Goal: Navigation & Orientation: Find specific page/section

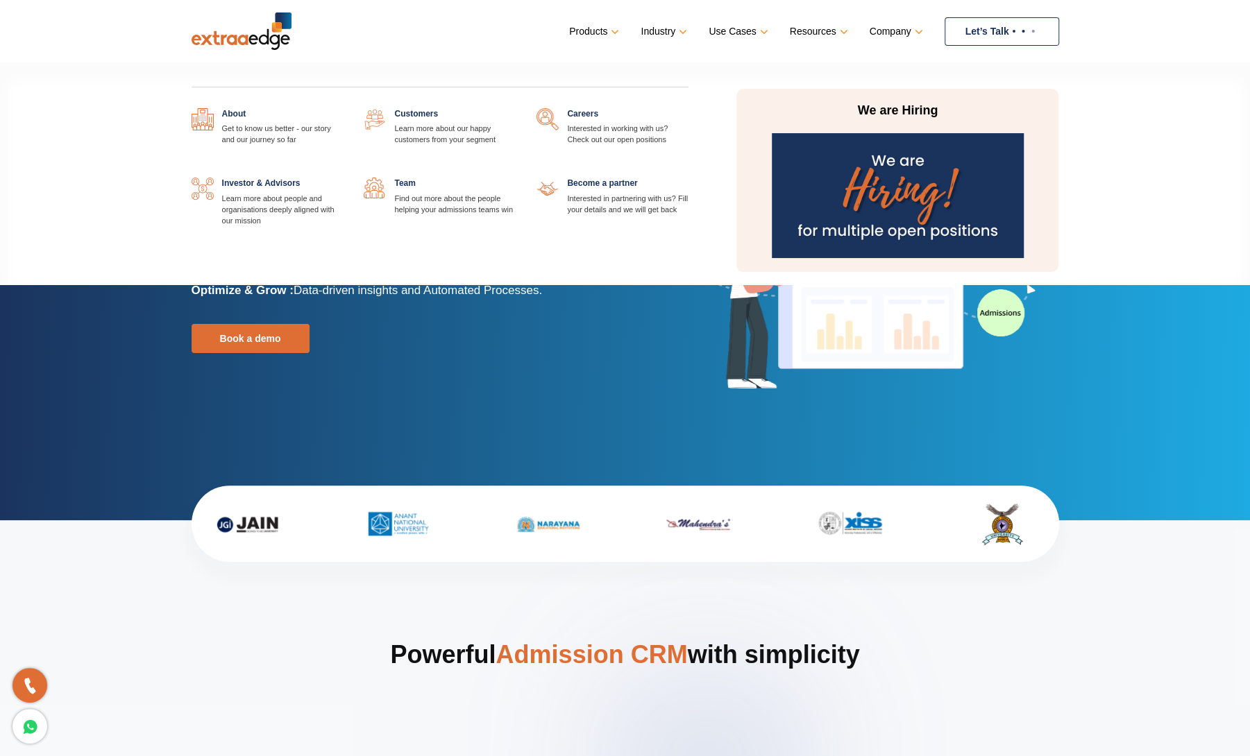
click at [343, 108] on link at bounding box center [343, 108] width 0 height 0
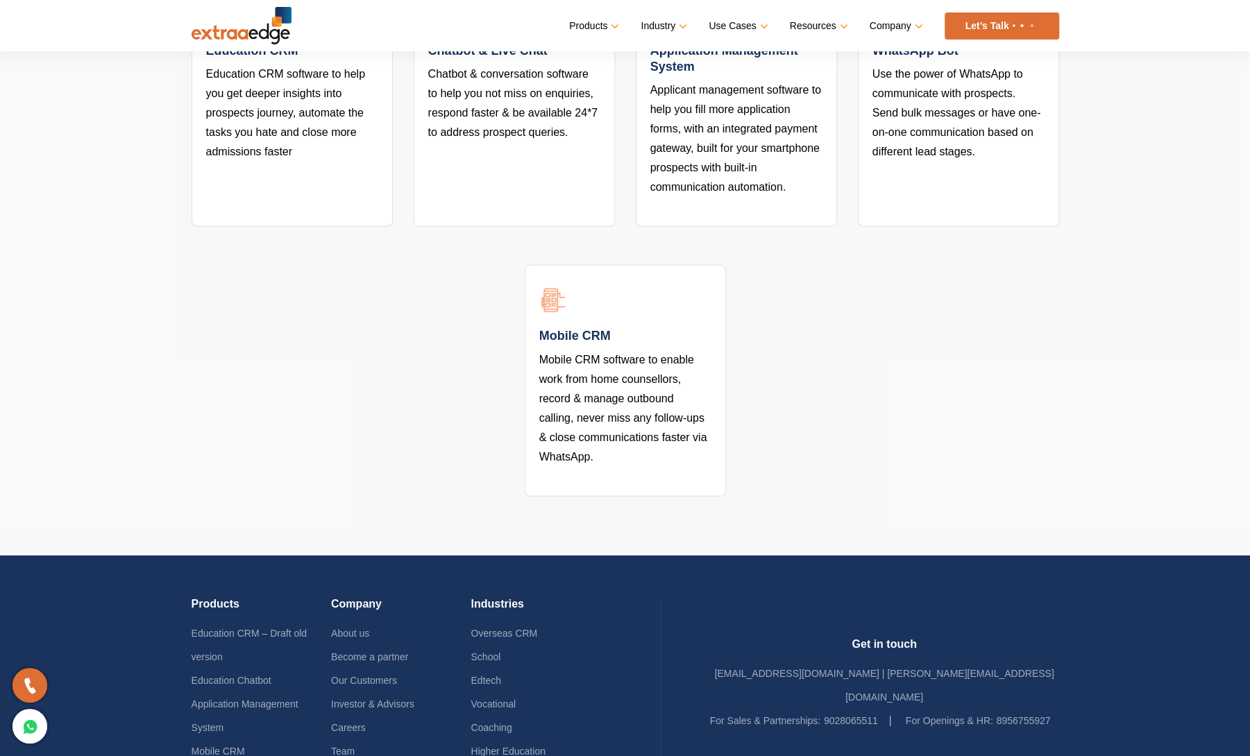
scroll to position [2841, 0]
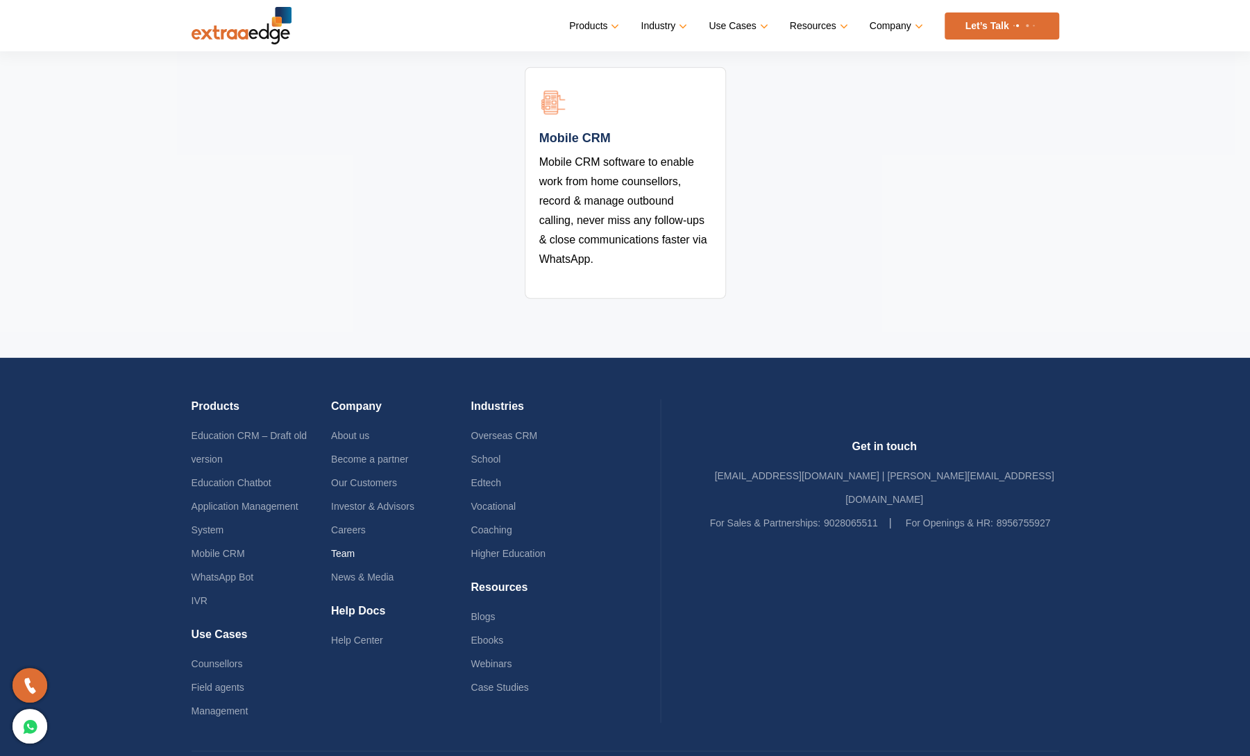
click at [350, 548] on link "Team" at bounding box center [343, 553] width 24 height 11
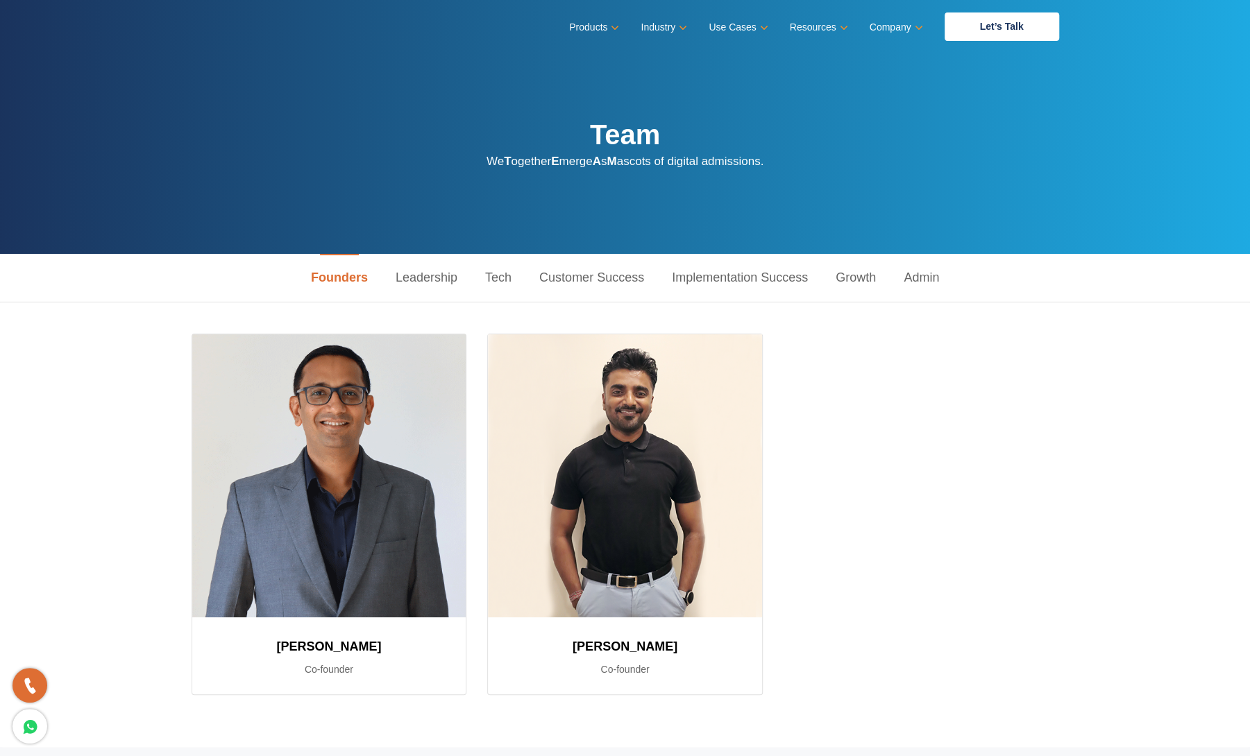
click at [423, 271] on link "Leadership" at bounding box center [427, 278] width 90 height 48
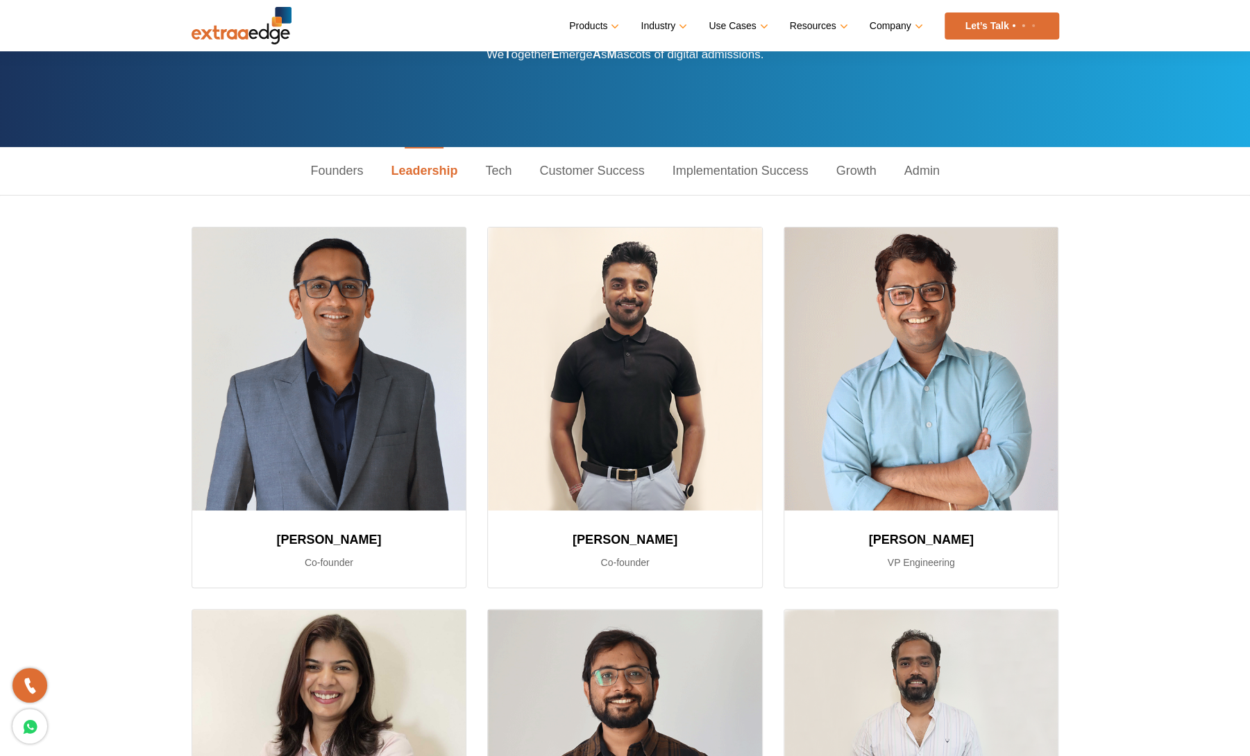
scroll to position [105, 0]
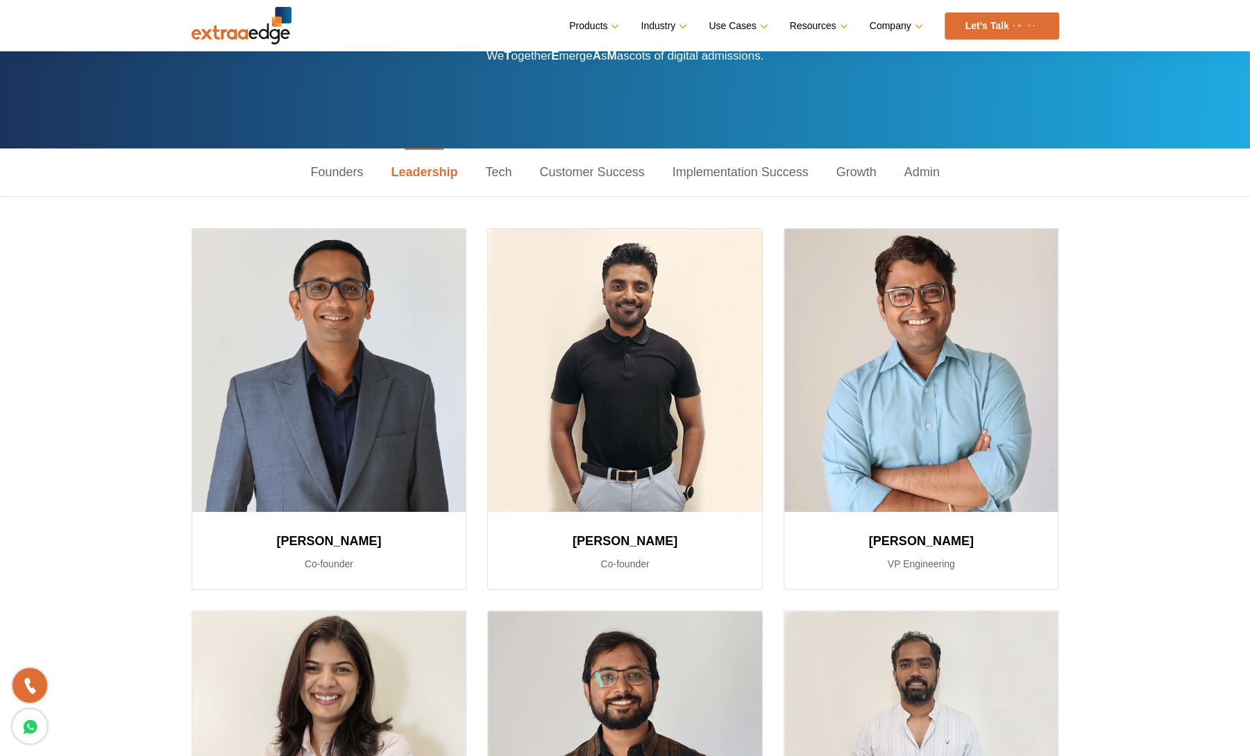
click at [492, 168] on link "Tech" at bounding box center [498, 173] width 54 height 48
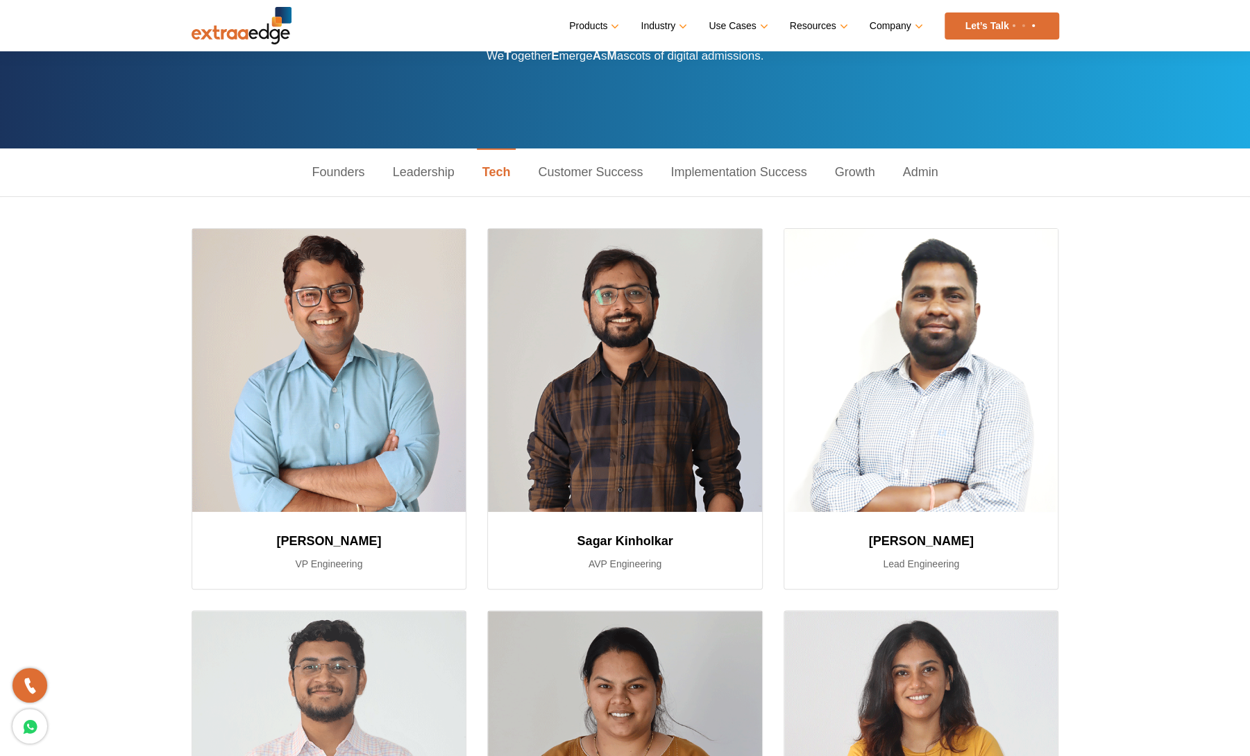
click at [575, 177] on link "Customer Success" at bounding box center [590, 173] width 133 height 48
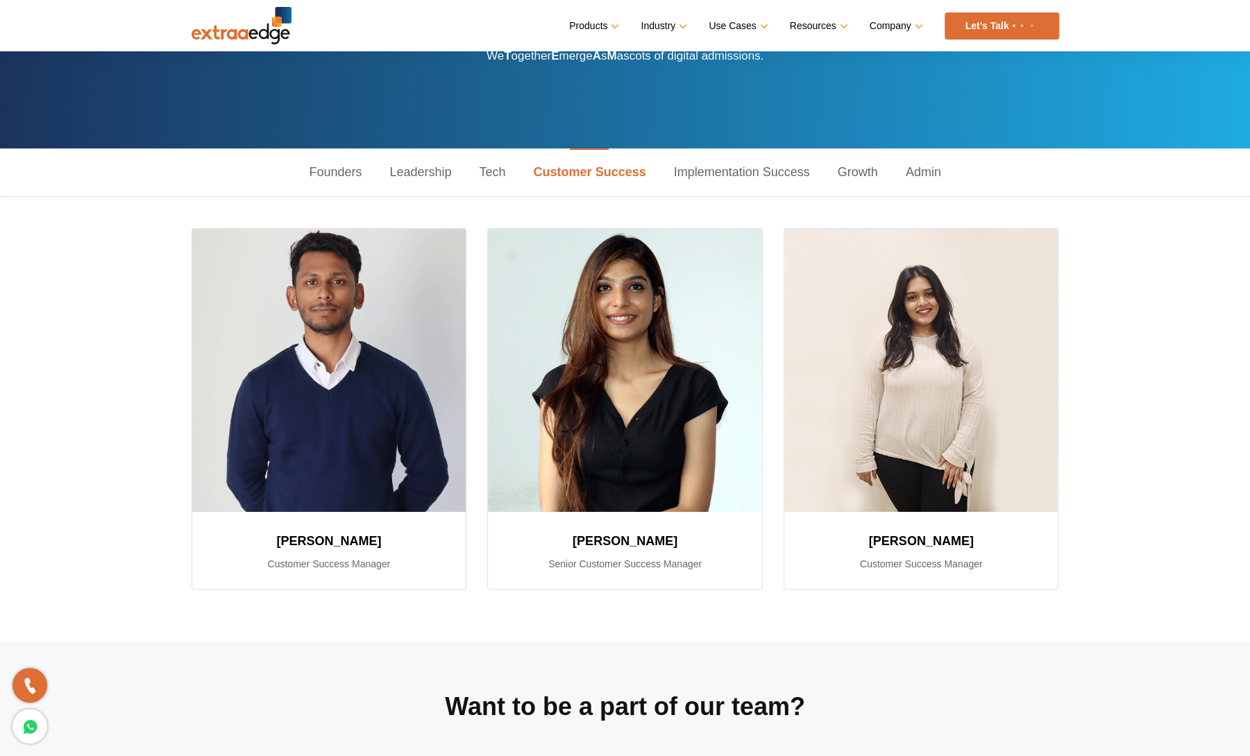
click at [335, 171] on link "Founders" at bounding box center [335, 173] width 81 height 48
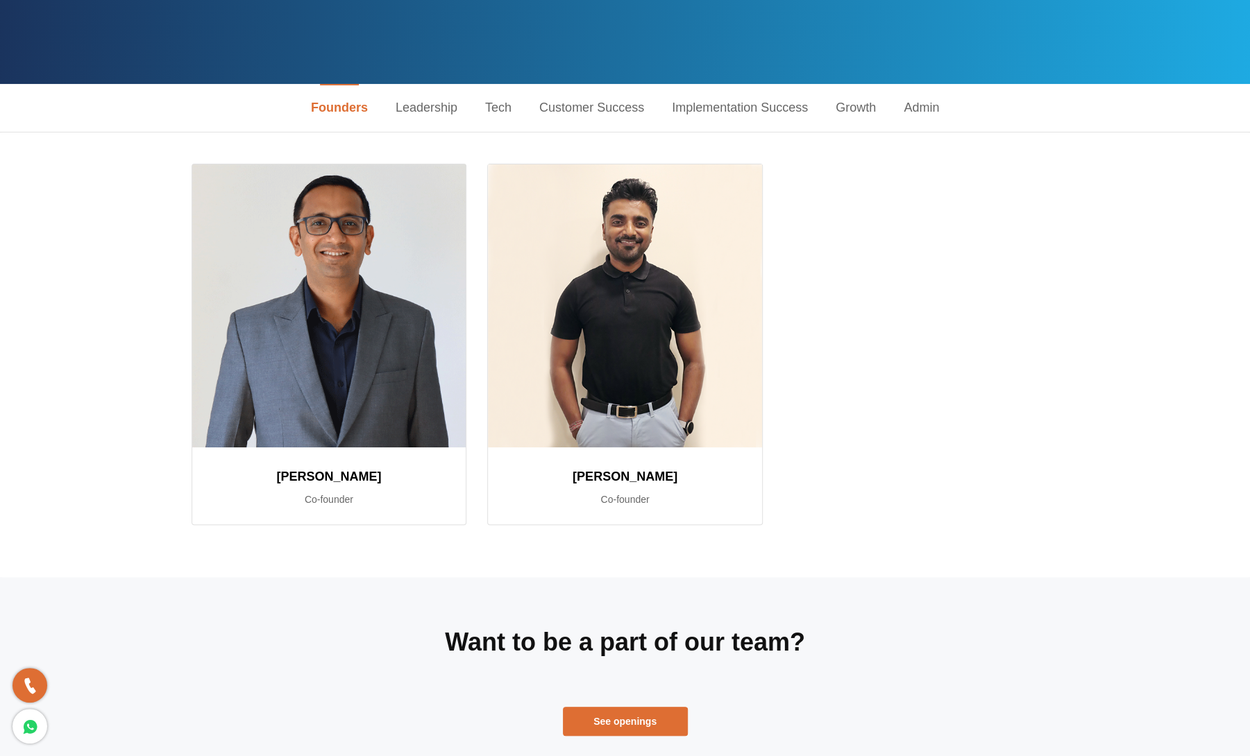
scroll to position [0, 0]
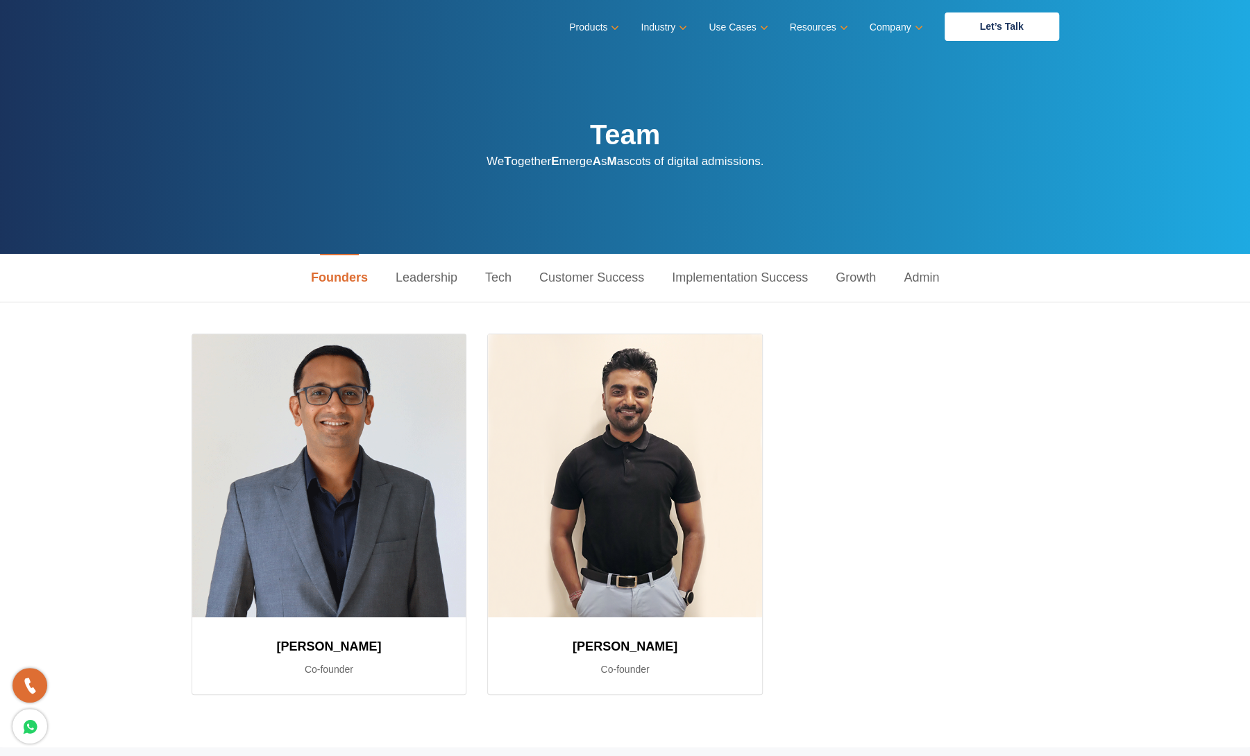
click at [858, 280] on link "Growth" at bounding box center [856, 278] width 68 height 48
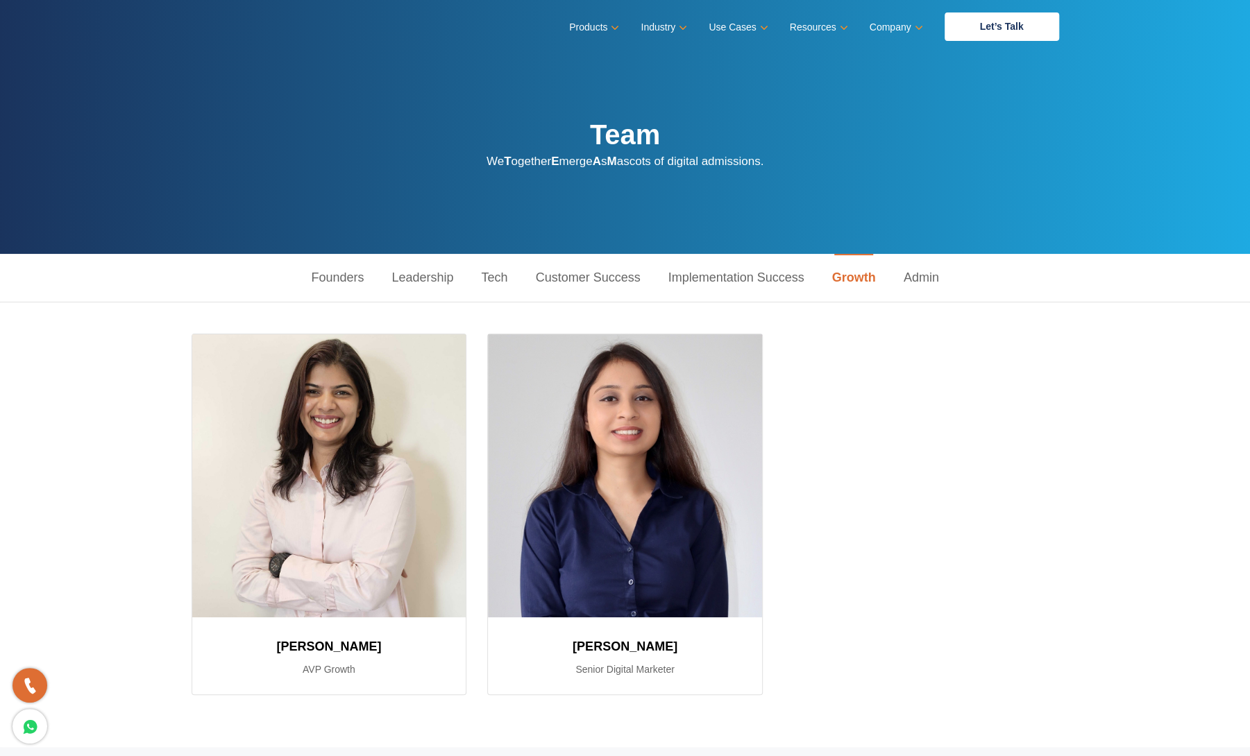
click at [921, 285] on link "Admin" at bounding box center [921, 278] width 63 height 48
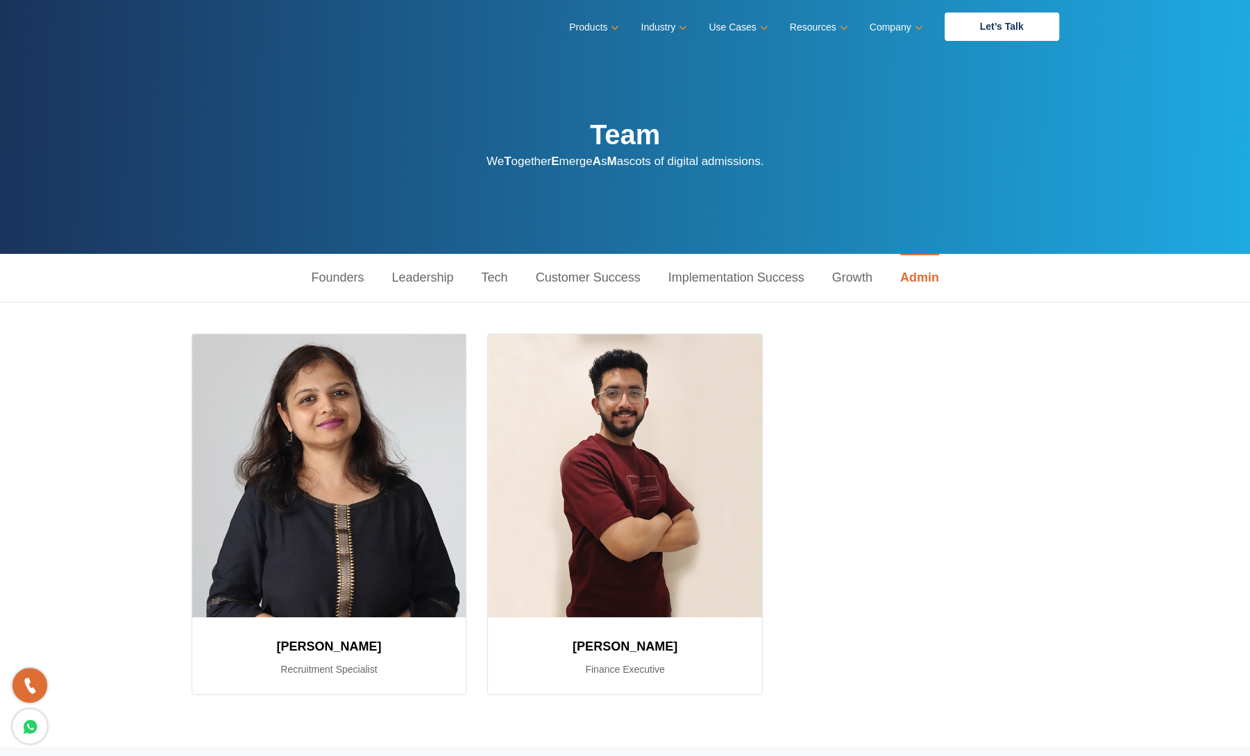
click at [770, 276] on link "Implementation Success" at bounding box center [736, 278] width 164 height 48
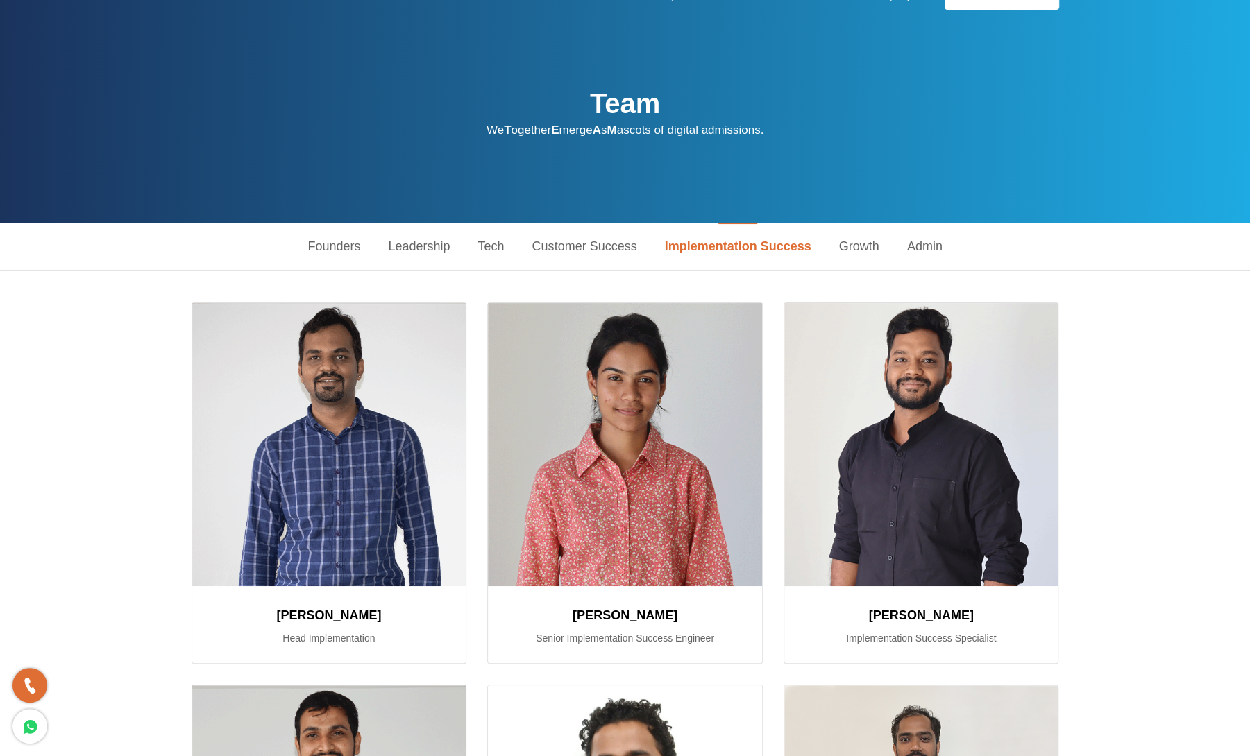
scroll to position [31, 0]
click at [319, 255] on link "Founders" at bounding box center [334, 247] width 81 height 48
